Goal: Information Seeking & Learning: Learn about a topic

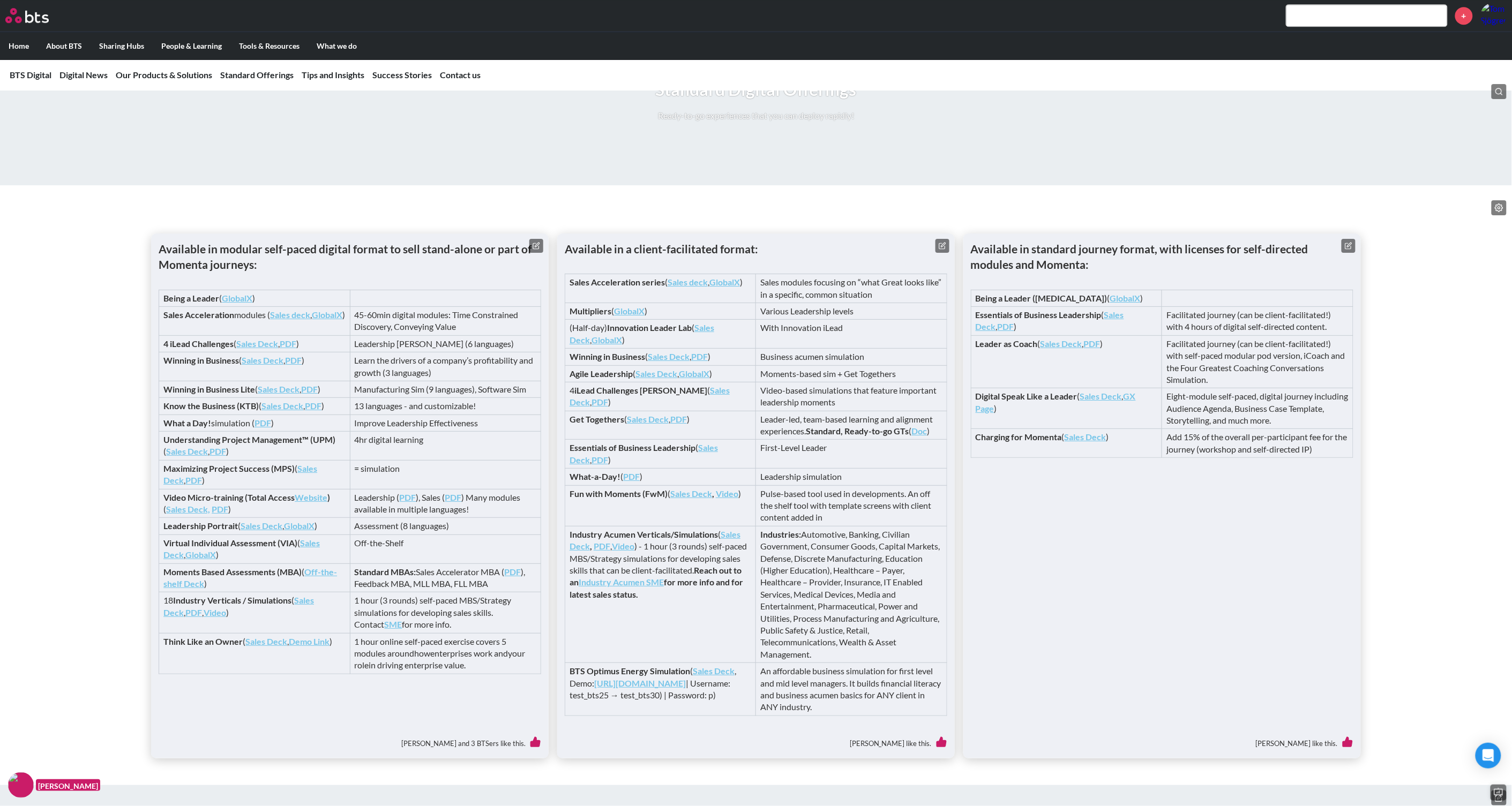
scroll to position [1887, 0]
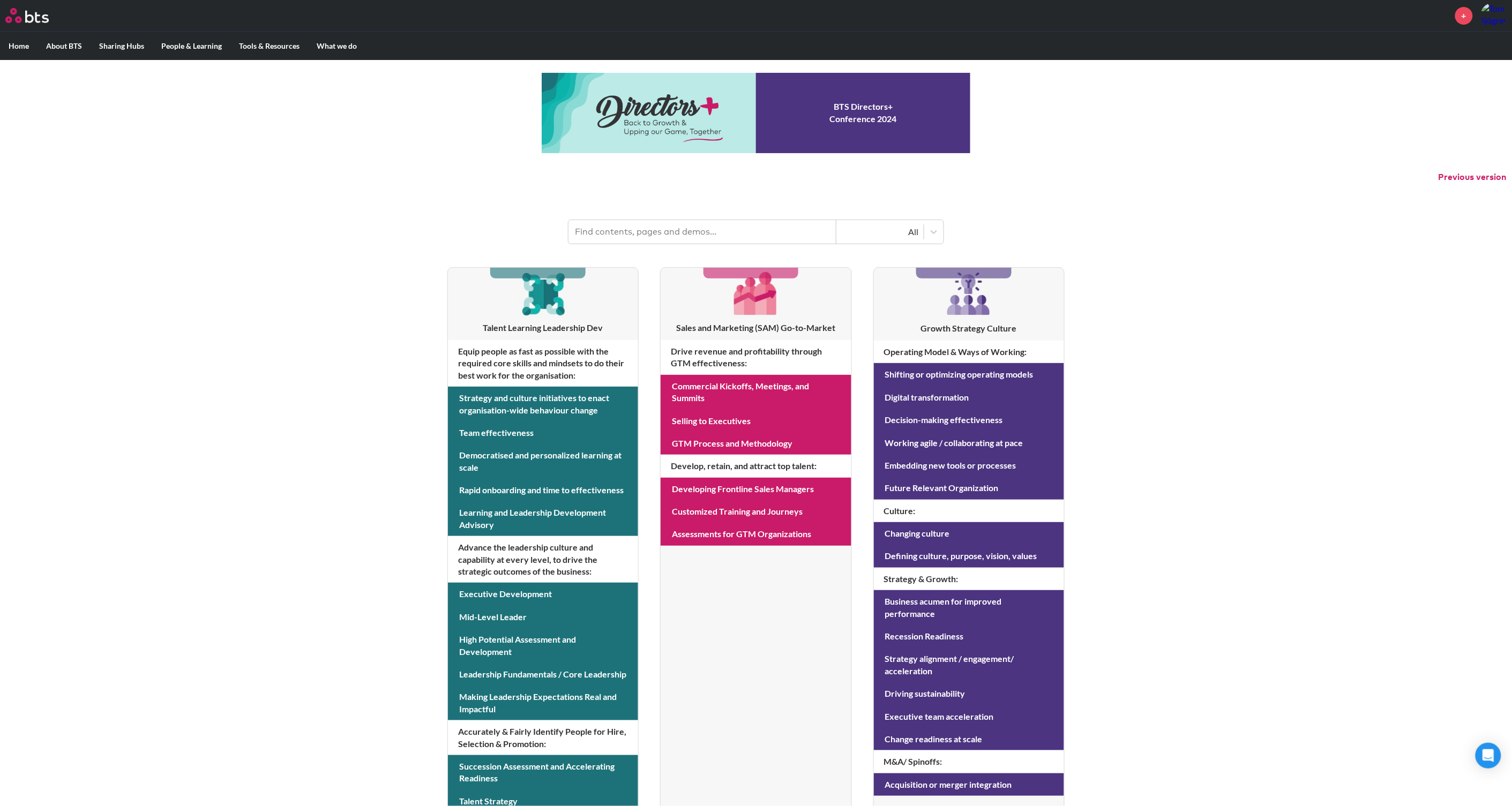
click at [603, 238] on input "text" at bounding box center [702, 232] width 268 height 23
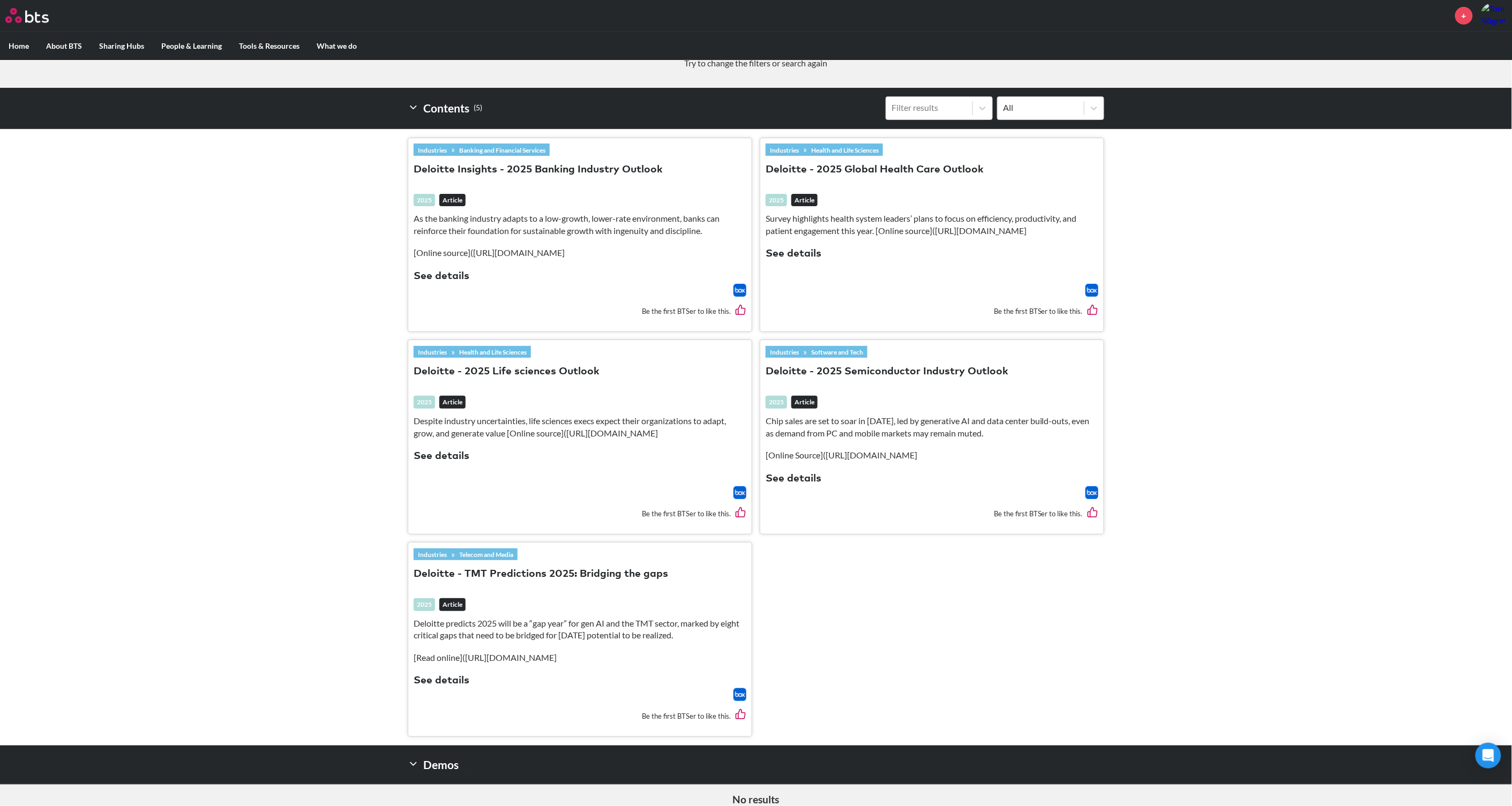
scroll to position [334, 0]
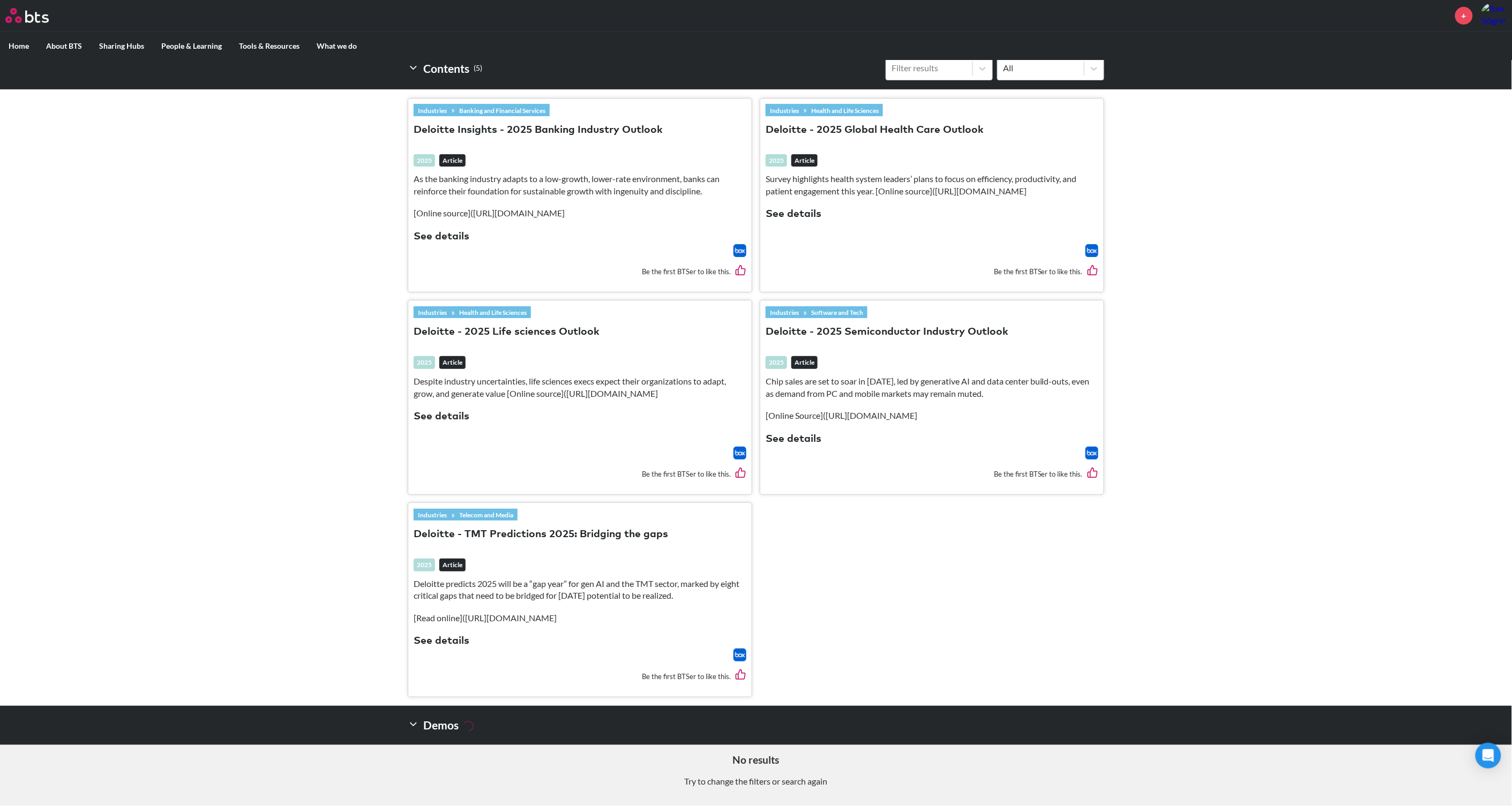
type input "html"
